Goal: Information Seeking & Learning: Learn about a topic

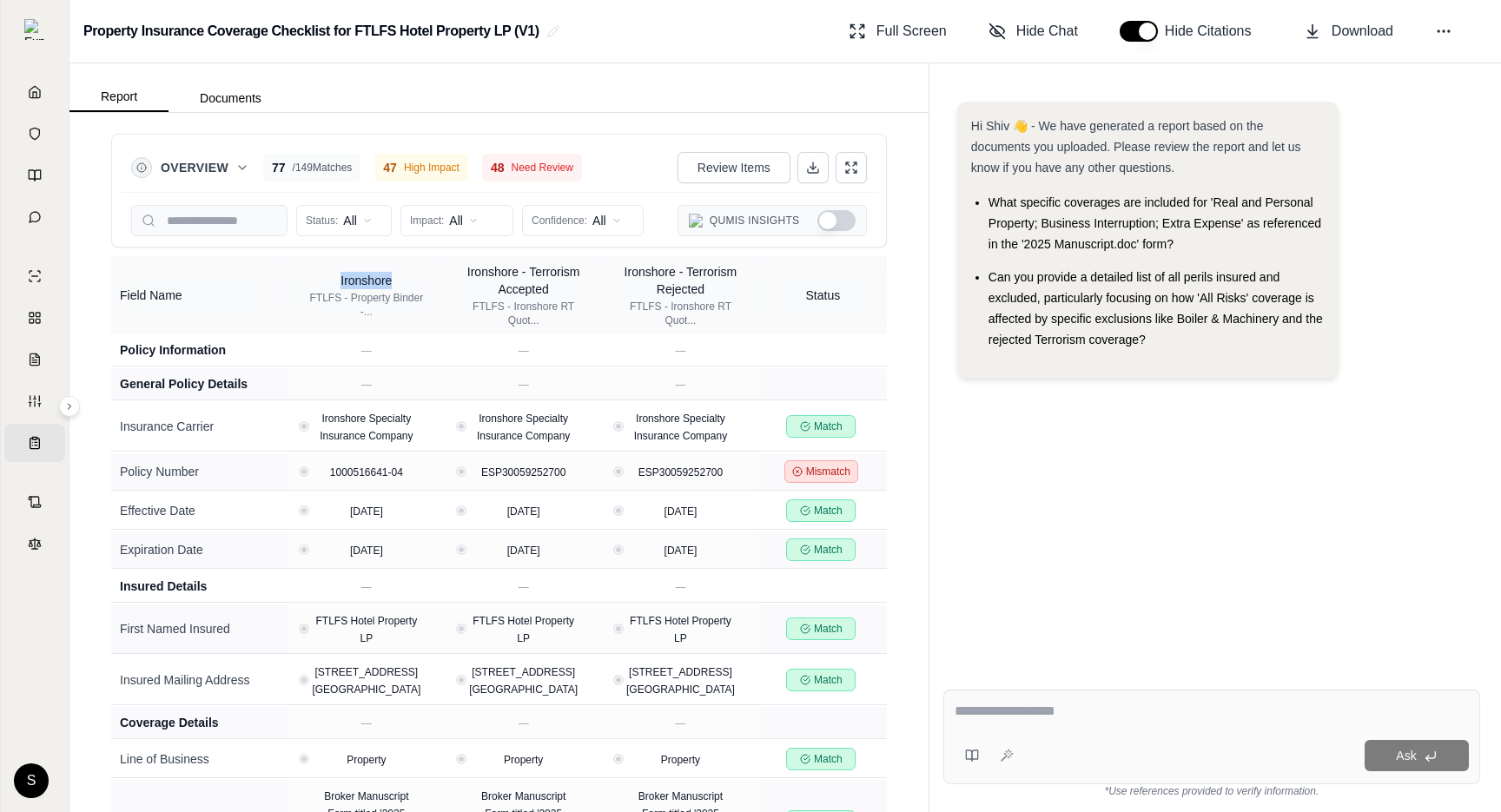
drag, startPoint x: 395, startPoint y: 279, endPoint x: 333, endPoint y: 279, distance: 62.0
click at [333, 279] on div "Ironshore" at bounding box center [366, 281] width 126 height 18
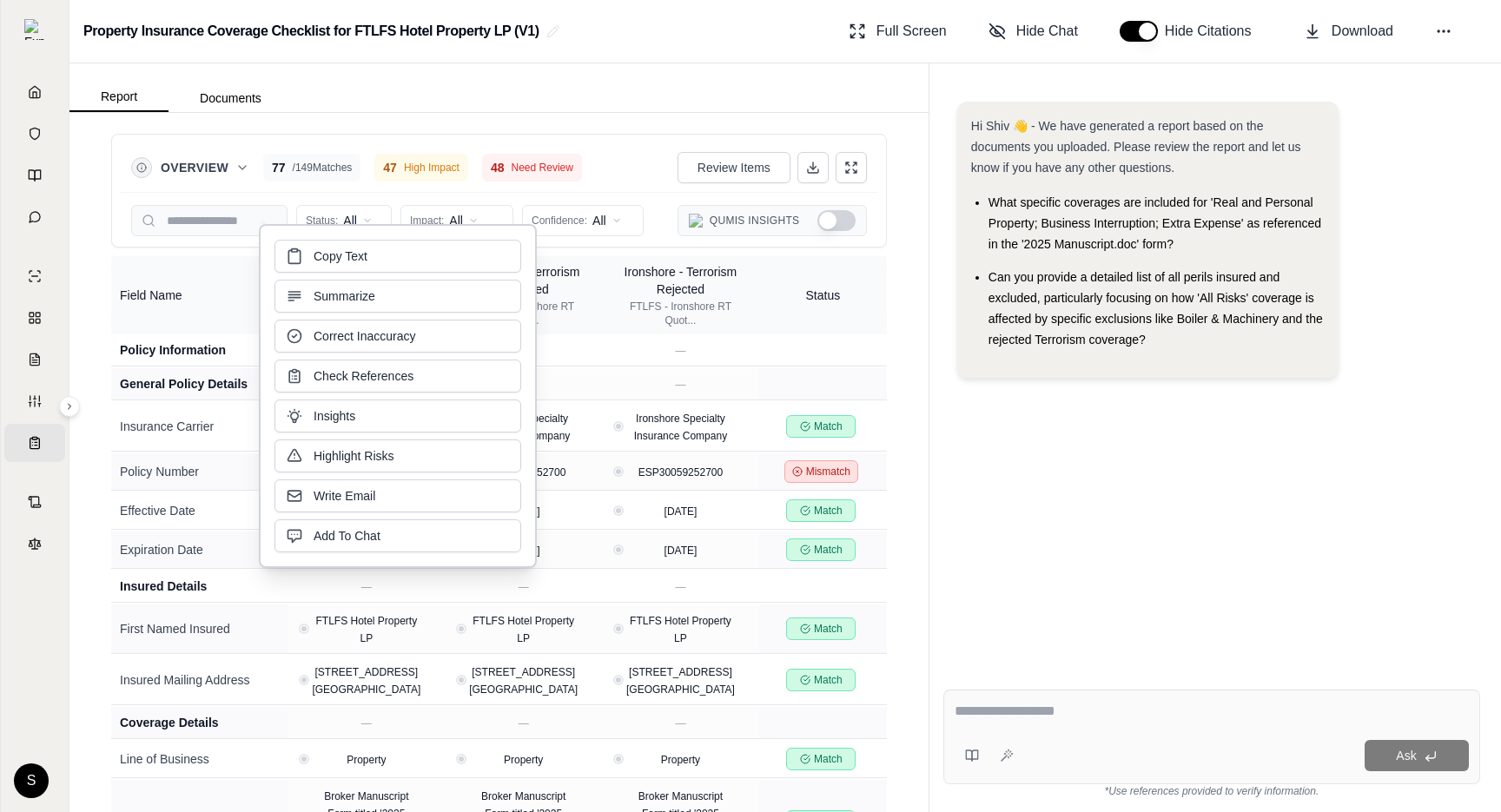
copy div "Ironshore"
click at [1069, 590] on div "Hi Shiv 👋 - We have generated a report based on the documents you uploaded. Ple…" at bounding box center [1211, 375] width 537 height 574
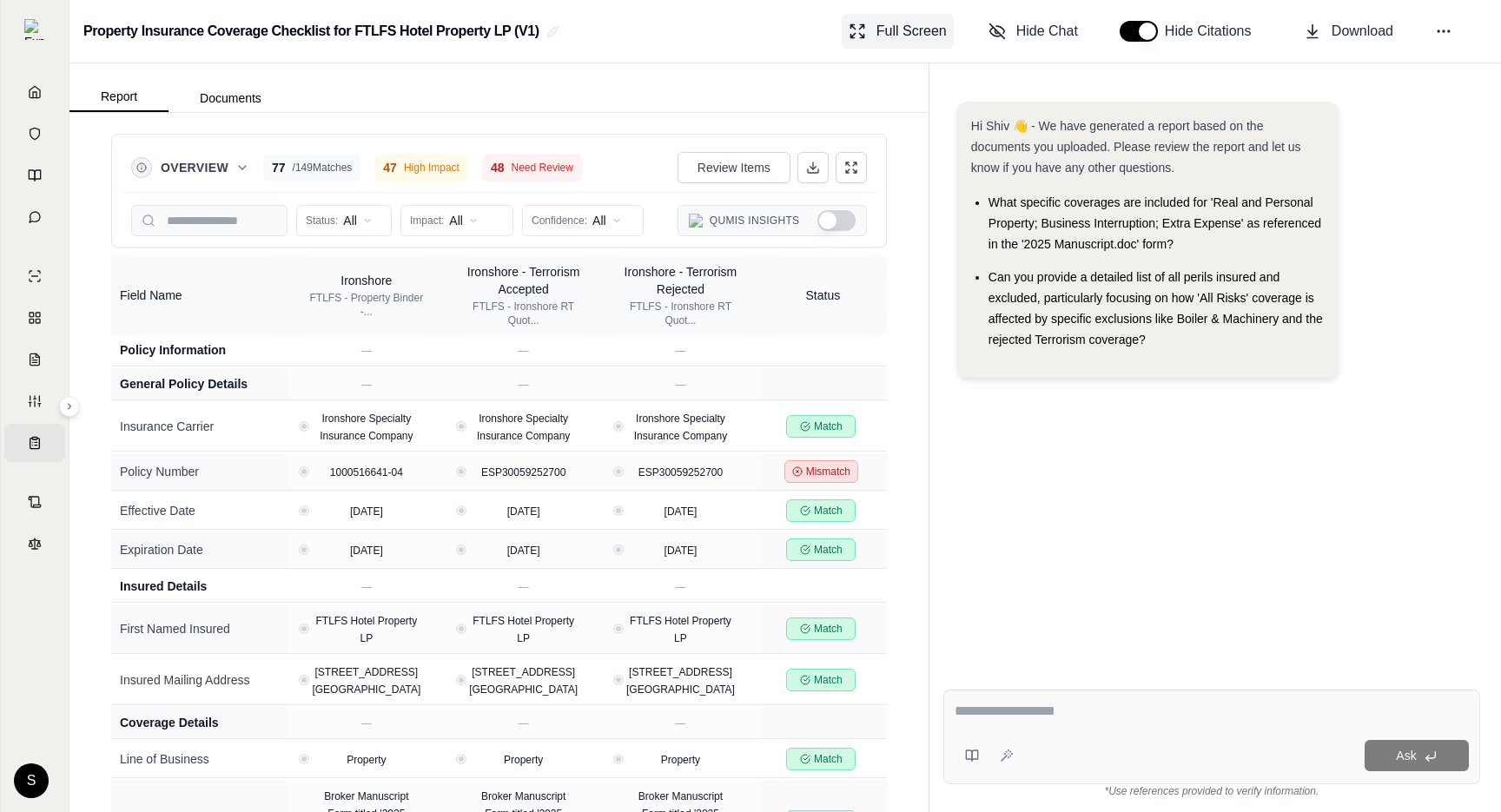
click at [897, 24] on span "Full Screen" at bounding box center [912, 30] width 70 height 21
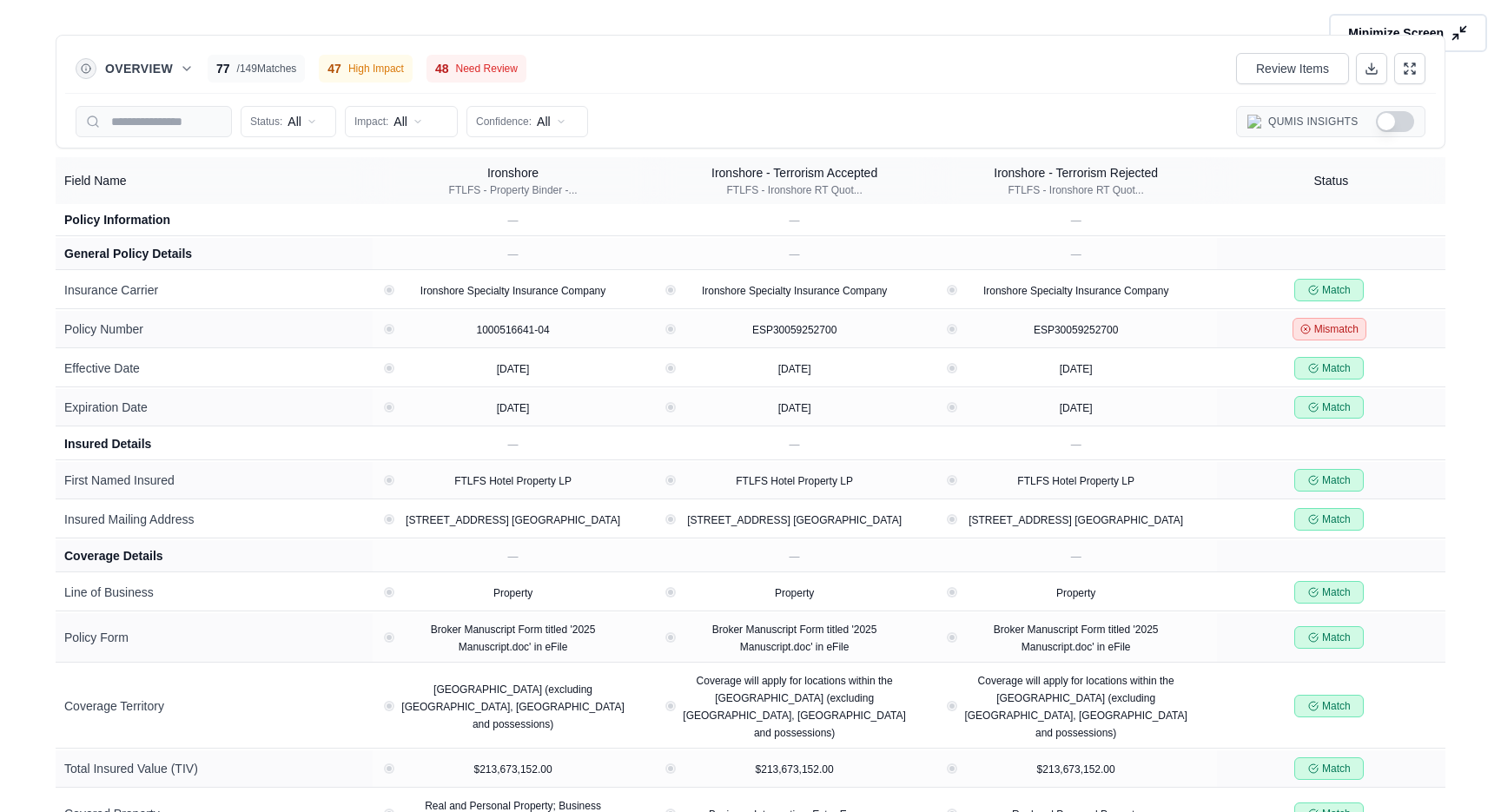
click at [1450, 30] on button "Minimize Screen" at bounding box center [1409, 32] width 166 height 40
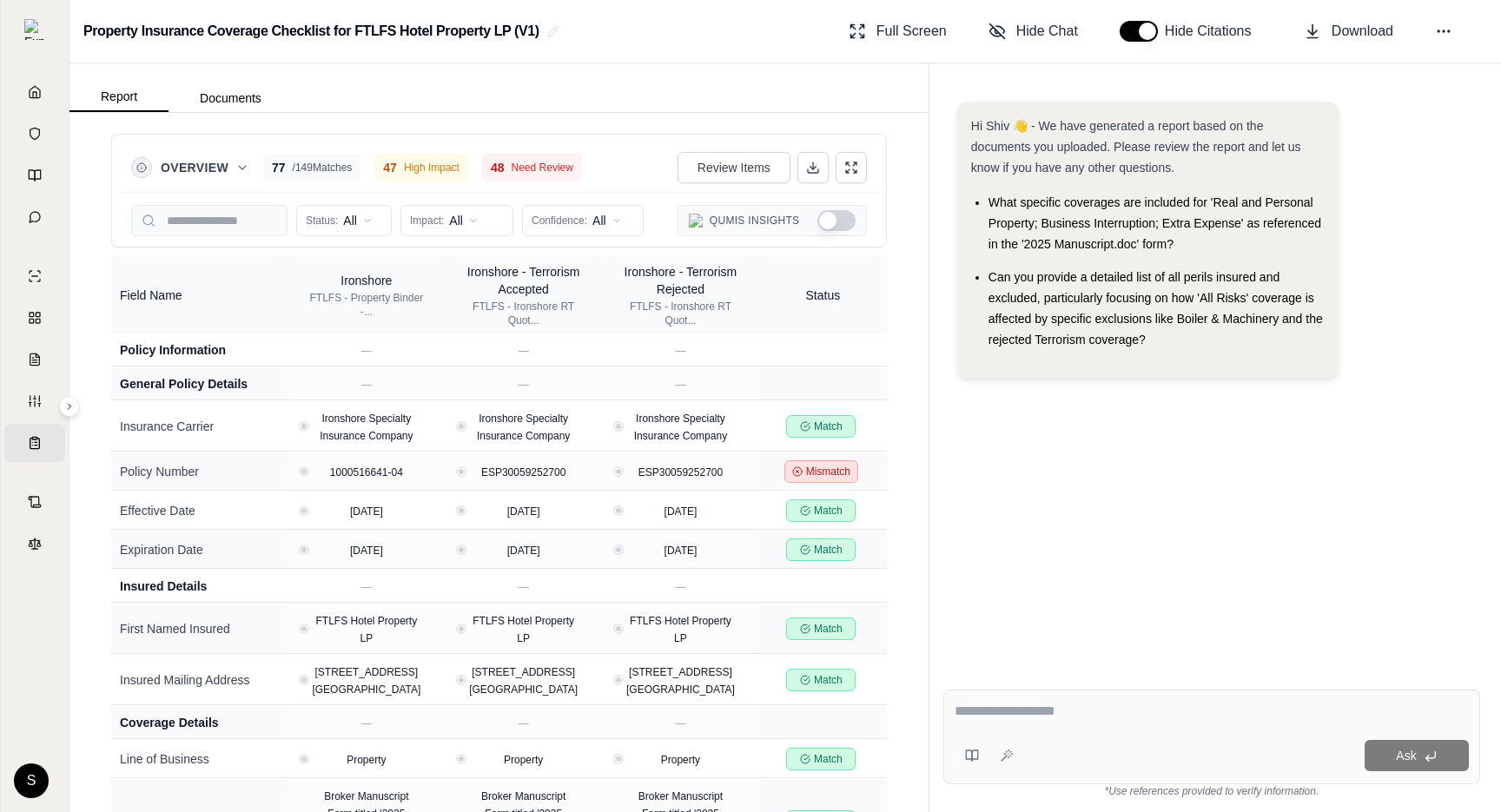
click at [841, 237] on div "Status: All Impact: All Confidence: All Qumis Insights" at bounding box center [499, 221] width 736 height 35
click at [841, 225] on button "Show Qumis Insights" at bounding box center [837, 220] width 38 height 21
